Goal: Task Accomplishment & Management: Manage account settings

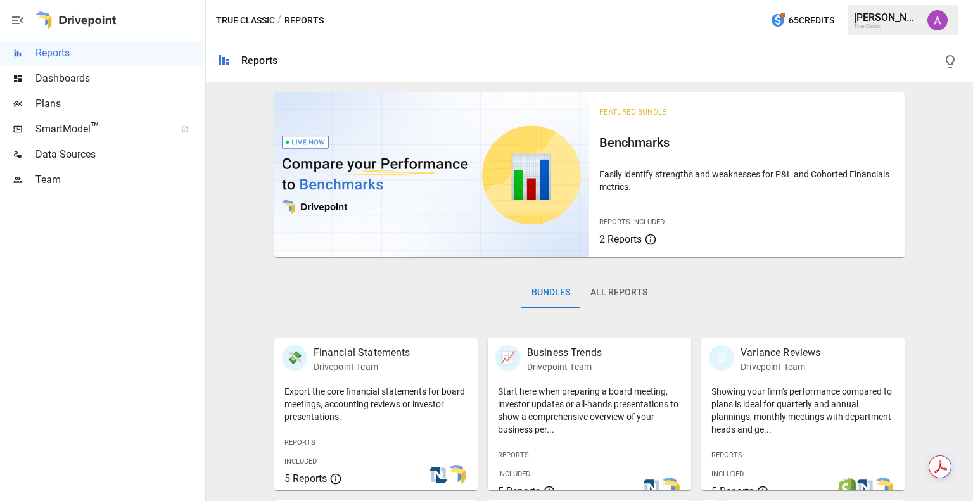
click at [85, 98] on span "Plans" at bounding box center [118, 103] width 167 height 15
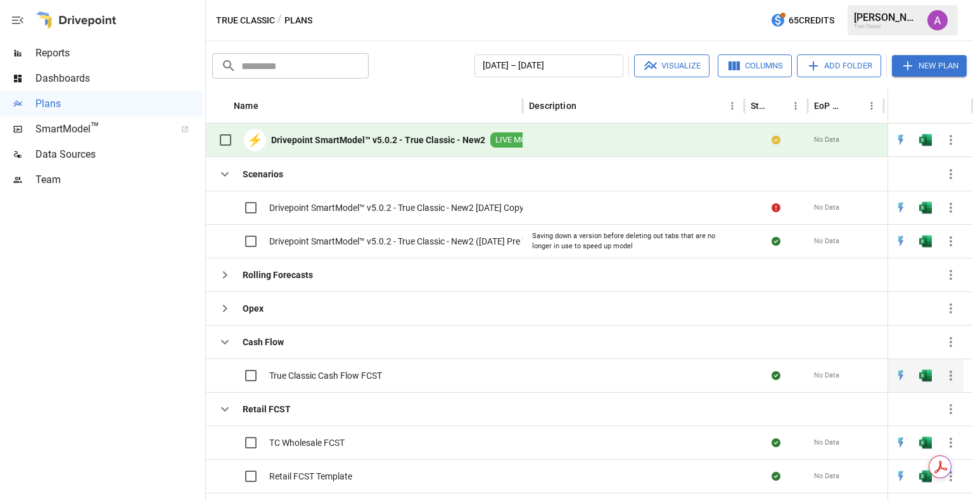
click at [382, 366] on div "True Classic Cash Flow FCST" at bounding box center [297, 375] width 170 height 27
click at [925, 214] on img "Open in Excel" at bounding box center [925, 207] width 13 height 13
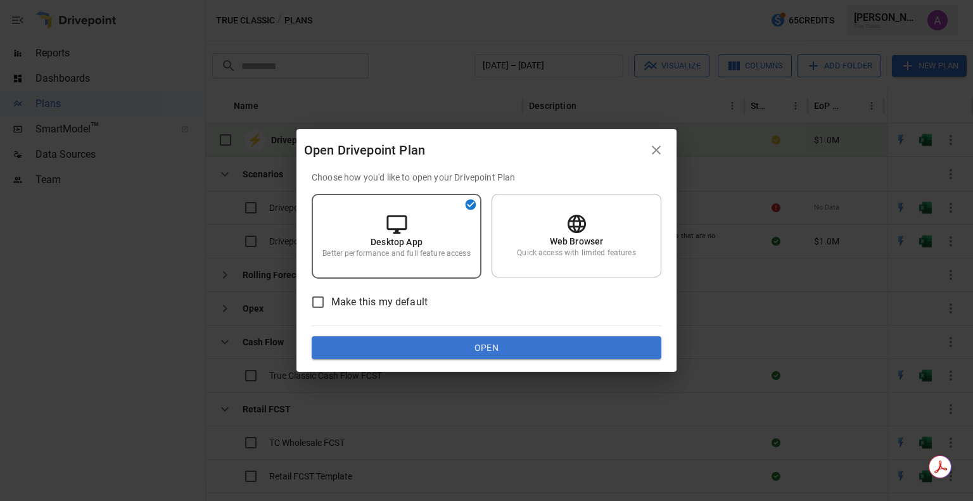
click at [476, 348] on button "Open" at bounding box center [487, 347] width 350 height 23
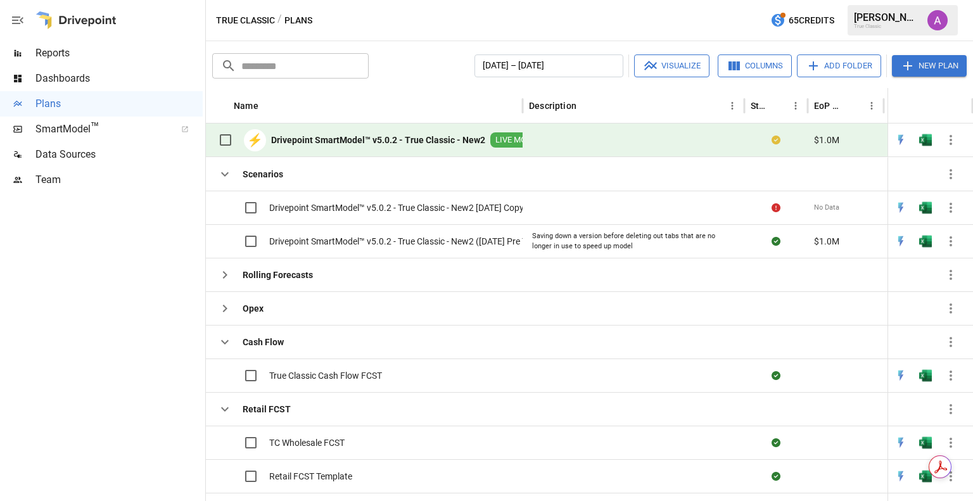
click at [186, 267] on div at bounding box center [101, 347] width 203 height 308
click at [933, 20] on img "Alex McVey" at bounding box center [937, 20] width 20 height 20
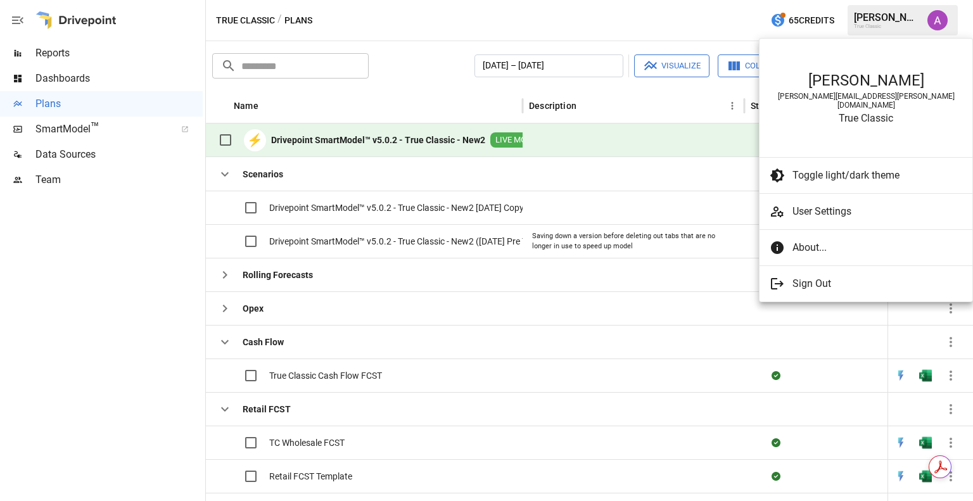
click at [803, 204] on span "User Settings" at bounding box center [877, 211] width 170 height 15
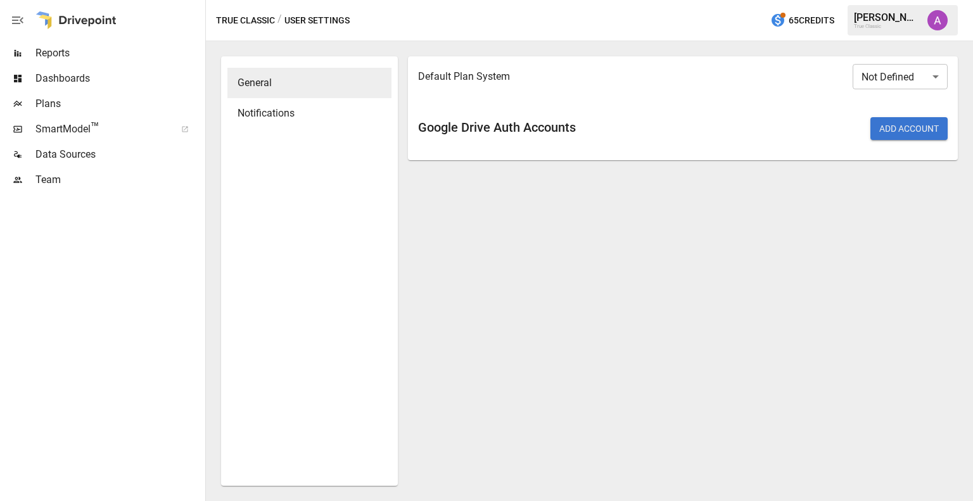
click at [877, 0] on body "Reports Dashboards Plans SmartModel ™ Data Sources Team True Classic / User Set…" at bounding box center [486, 0] width 973 height 0
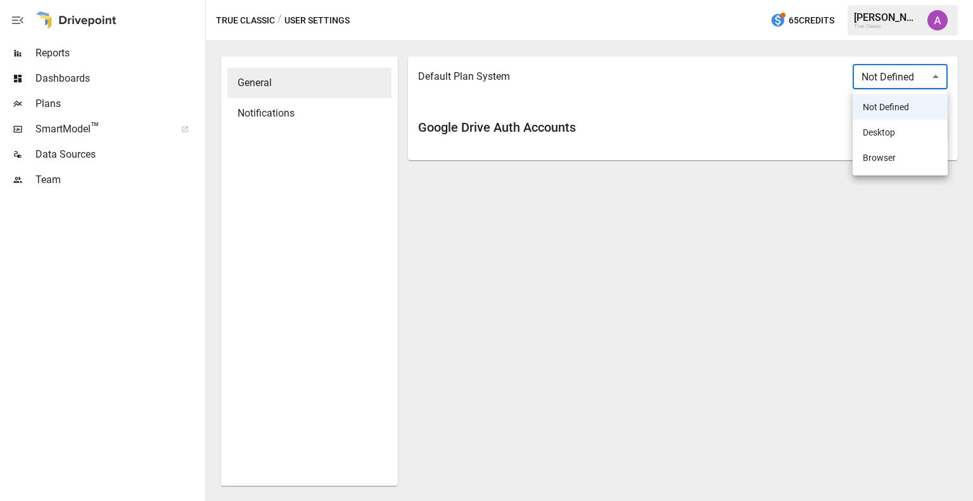
click at [877, 75] on div at bounding box center [486, 250] width 973 height 501
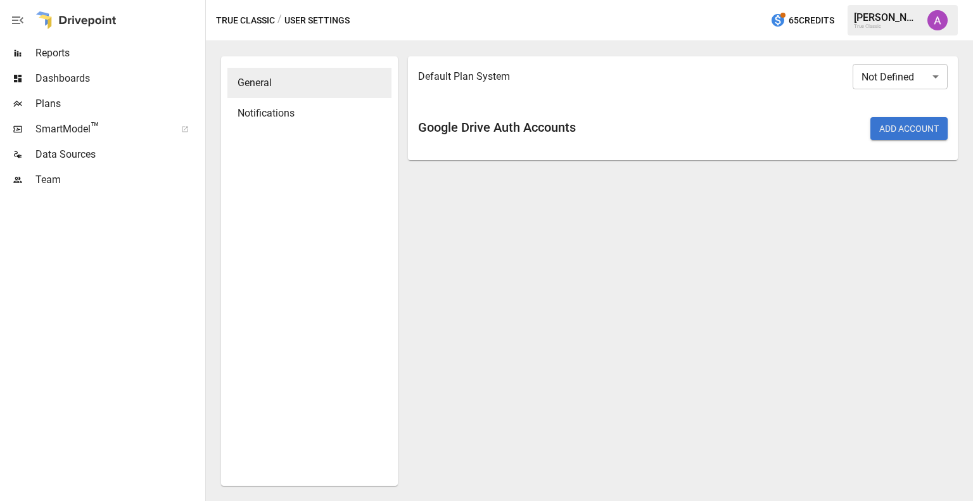
click at [963, 236] on div "General Notifications Default Plan System Not Defined ​ Google Drive Auth Accou…" at bounding box center [589, 271] width 757 height 450
click at [312, 114] on span "Notifications" at bounding box center [309, 113] width 144 height 15
